Goal: Use online tool/utility: Utilize a website feature to perform a specific function

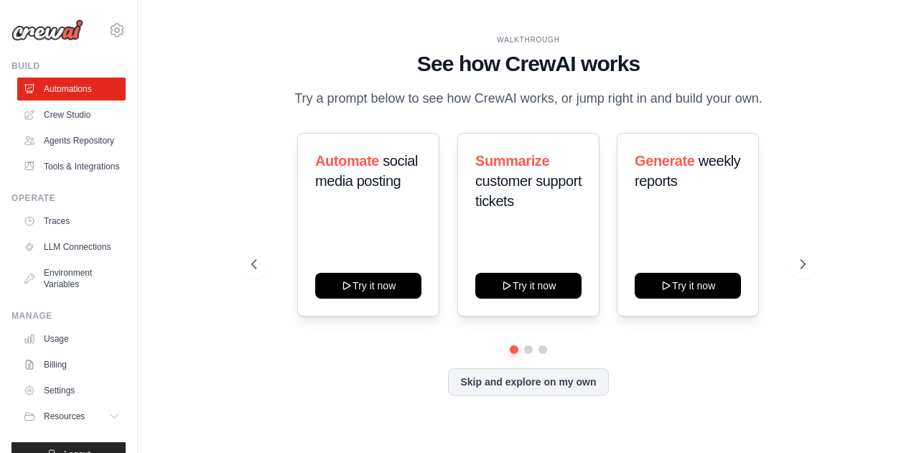
click at [882, 110] on div "WALKTHROUGH See how [PERSON_NAME] works Try a prompt below to see how [PERSON_N…" at bounding box center [529, 226] width 736 height 425
click at [62, 142] on link "Agents Repository" at bounding box center [73, 140] width 108 height 23
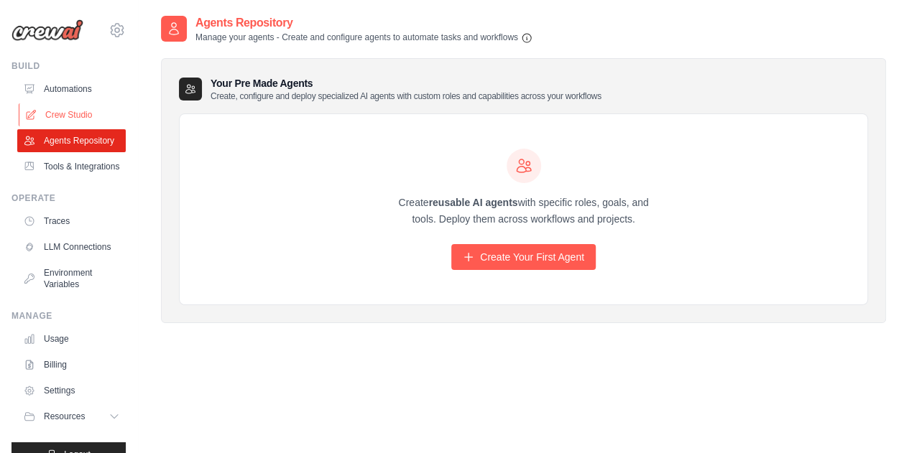
click at [70, 112] on link "Crew Studio" at bounding box center [73, 114] width 108 height 23
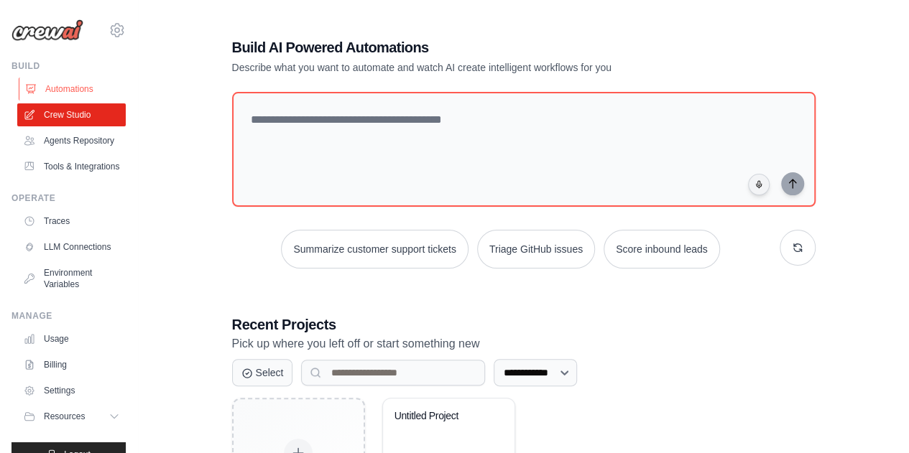
click at [58, 93] on link "Automations" at bounding box center [73, 89] width 108 height 23
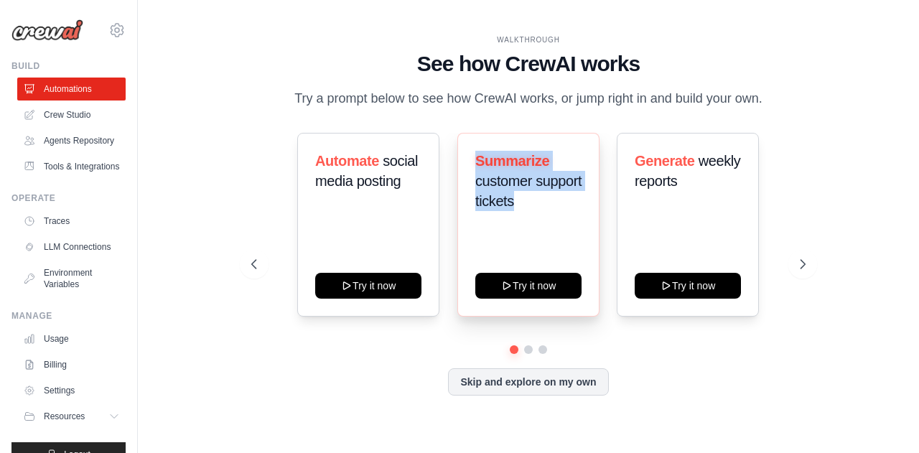
drag, startPoint x: 515, startPoint y: 207, endPoint x: 468, endPoint y: 157, distance: 68.1
click at [468, 157] on div "Summarize customer support tickets Try it now" at bounding box center [529, 225] width 142 height 184
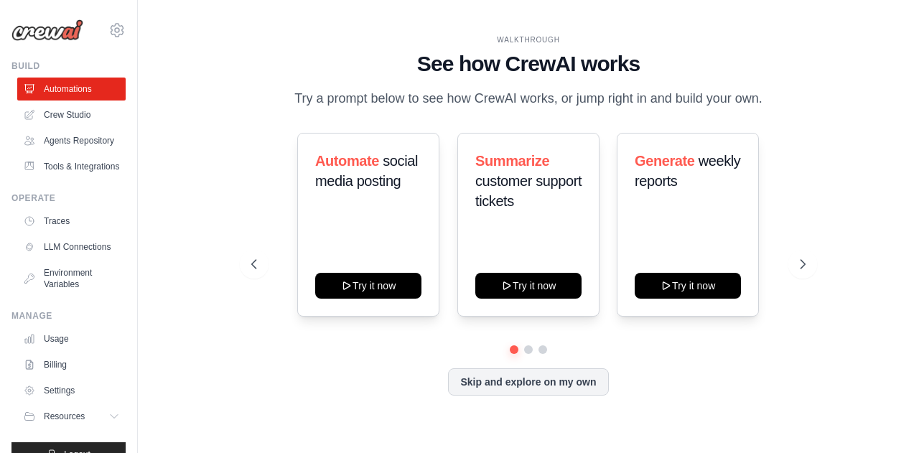
click at [678, 360] on div "Automate social media posting Try it now Summarize customer support tickets Try…" at bounding box center [528, 264] width 554 height 263
click at [800, 265] on icon at bounding box center [804, 264] width 14 height 14
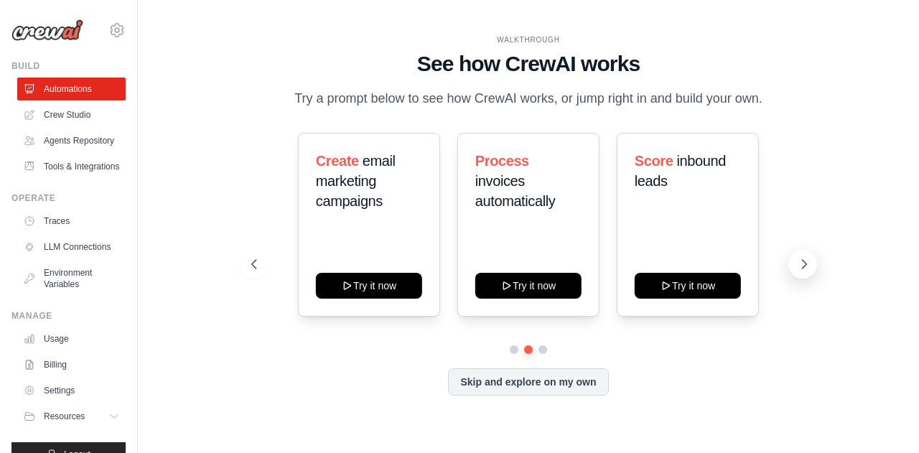
click at [800, 265] on icon at bounding box center [804, 264] width 14 height 14
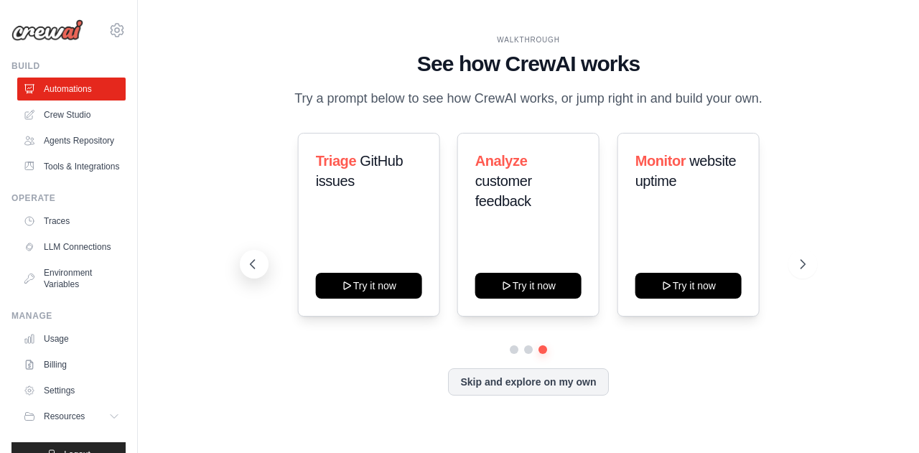
click at [256, 268] on icon at bounding box center [253, 264] width 14 height 14
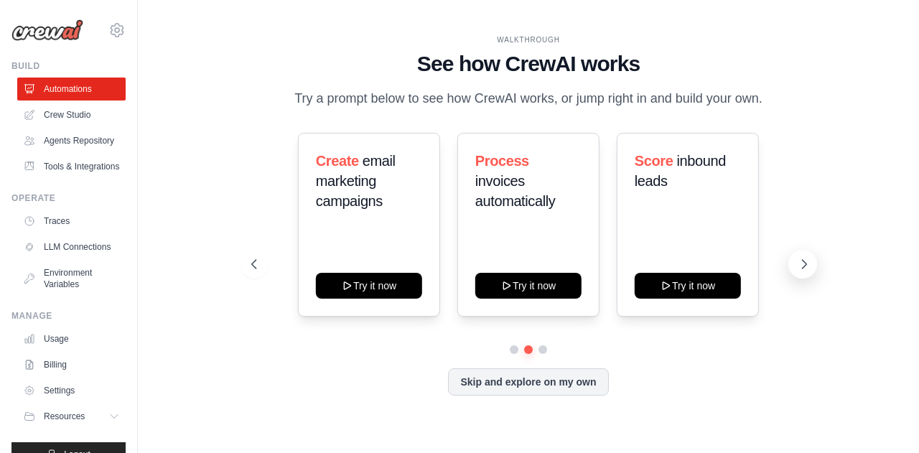
click at [804, 266] on icon at bounding box center [804, 264] width 4 height 9
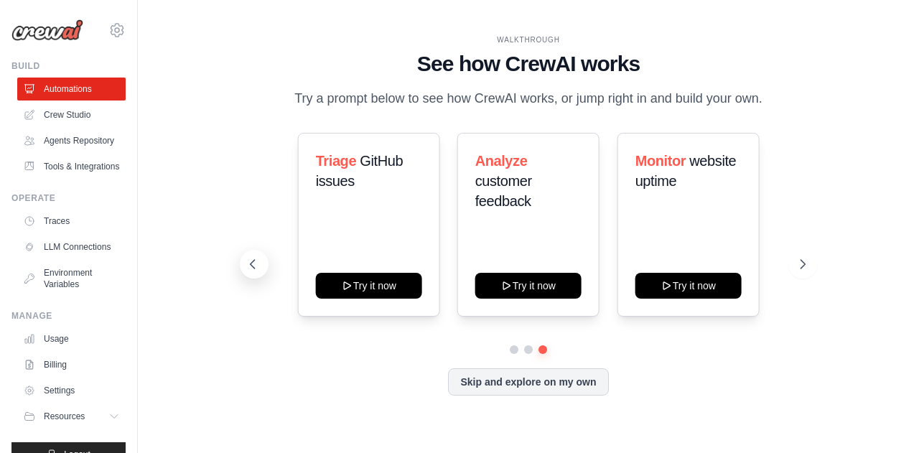
click at [256, 262] on icon at bounding box center [253, 264] width 14 height 14
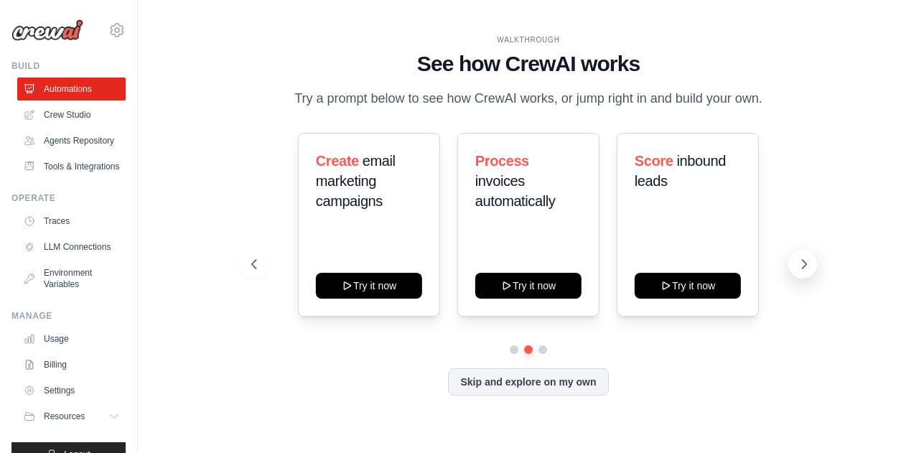
click at [805, 262] on icon at bounding box center [804, 264] width 14 height 14
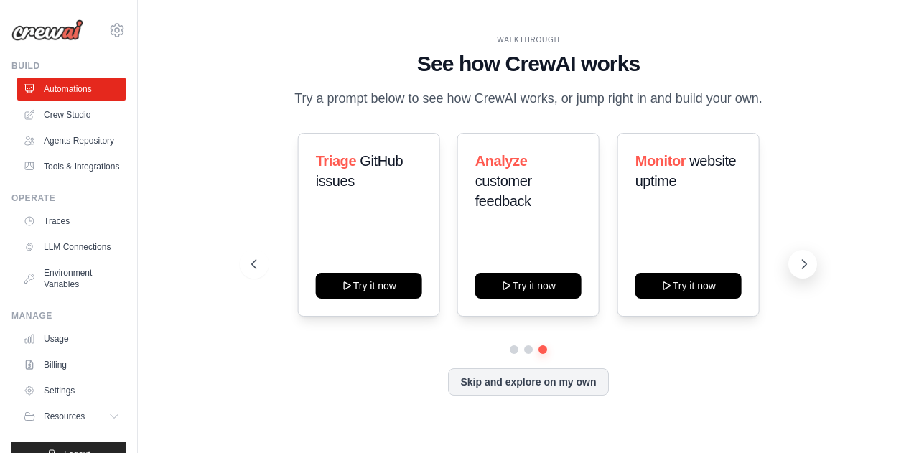
click at [806, 269] on icon at bounding box center [804, 264] width 14 height 14
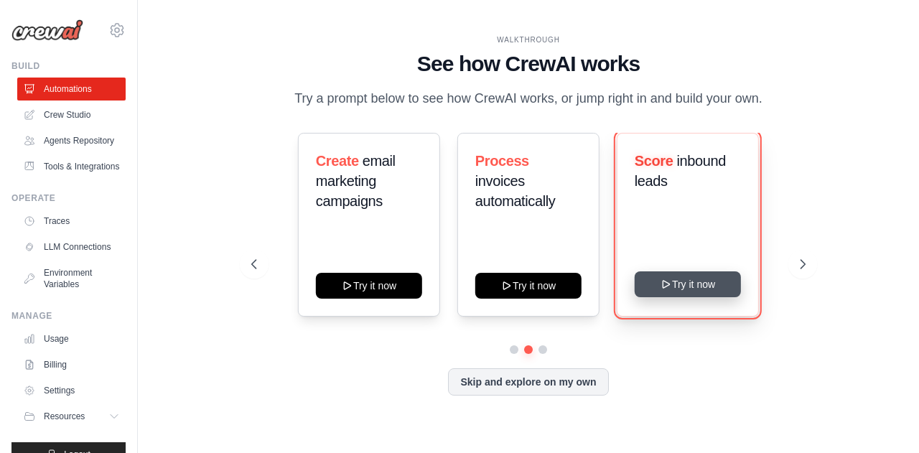
click at [672, 288] on icon at bounding box center [666, 284] width 11 height 11
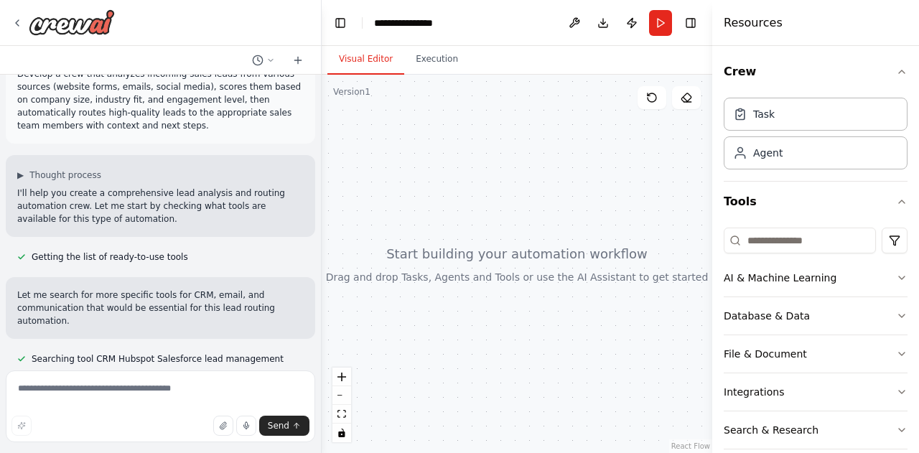
scroll to position [59, 0]
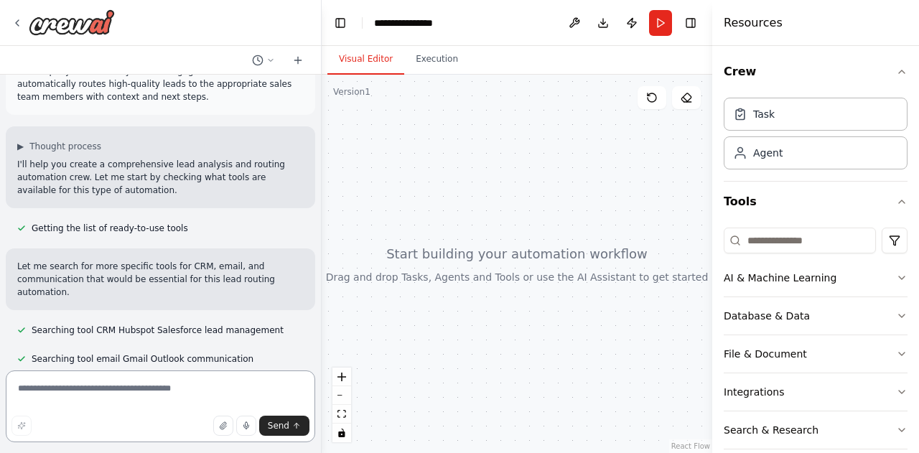
click at [91, 389] on textarea at bounding box center [161, 407] width 310 height 72
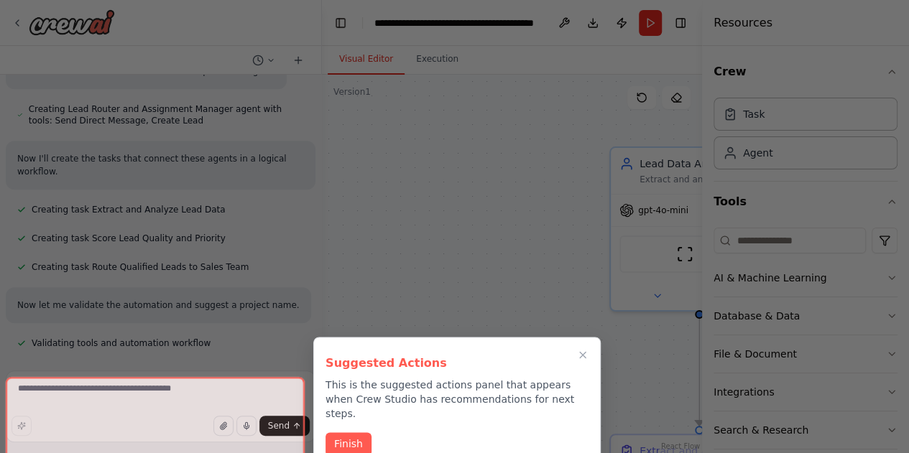
scroll to position [589, 0]
